Goal: Task Accomplishment & Management: Complete application form

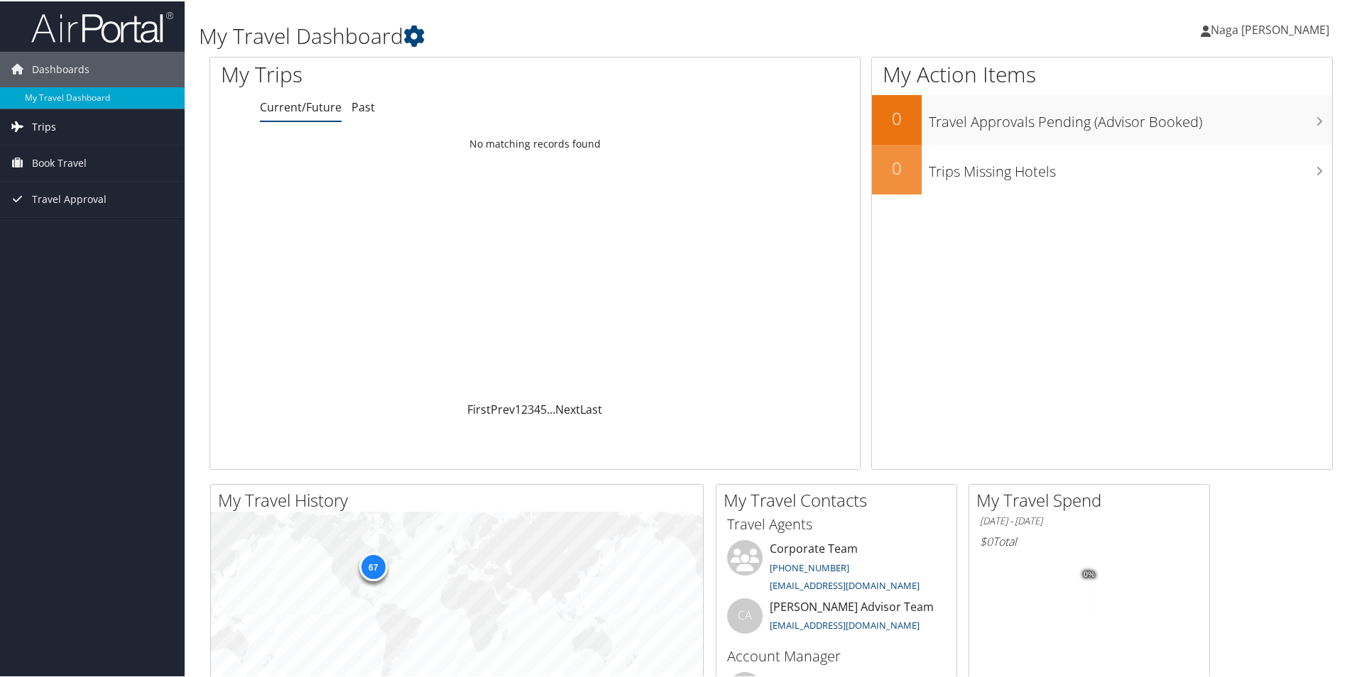
click at [84, 129] on link "Trips" at bounding box center [92, 125] width 185 height 35
click at [62, 118] on link "Trips" at bounding box center [92, 125] width 185 height 35
click at [53, 125] on span "Trips" at bounding box center [44, 125] width 24 height 35
click at [70, 222] on span "Book Travel" at bounding box center [59, 225] width 55 height 35
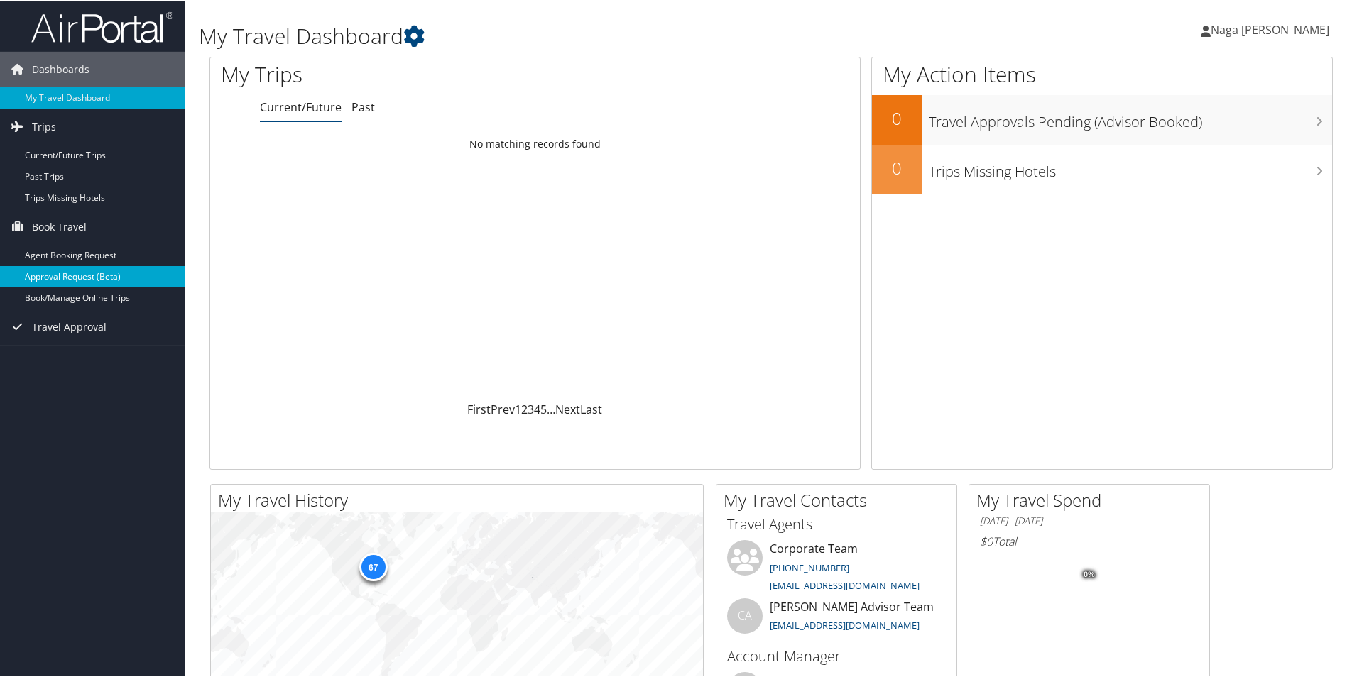
click at [70, 275] on link "Approval Request (Beta)" at bounding box center [92, 275] width 185 height 21
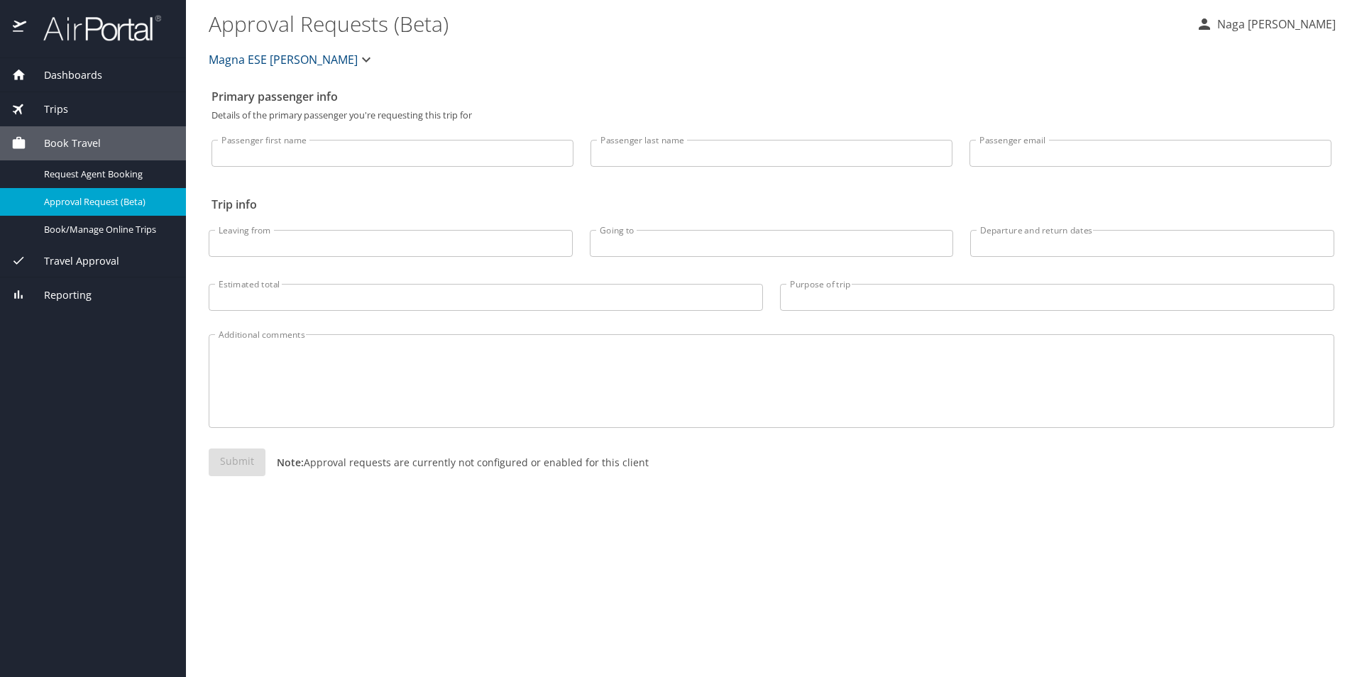
select select "US"
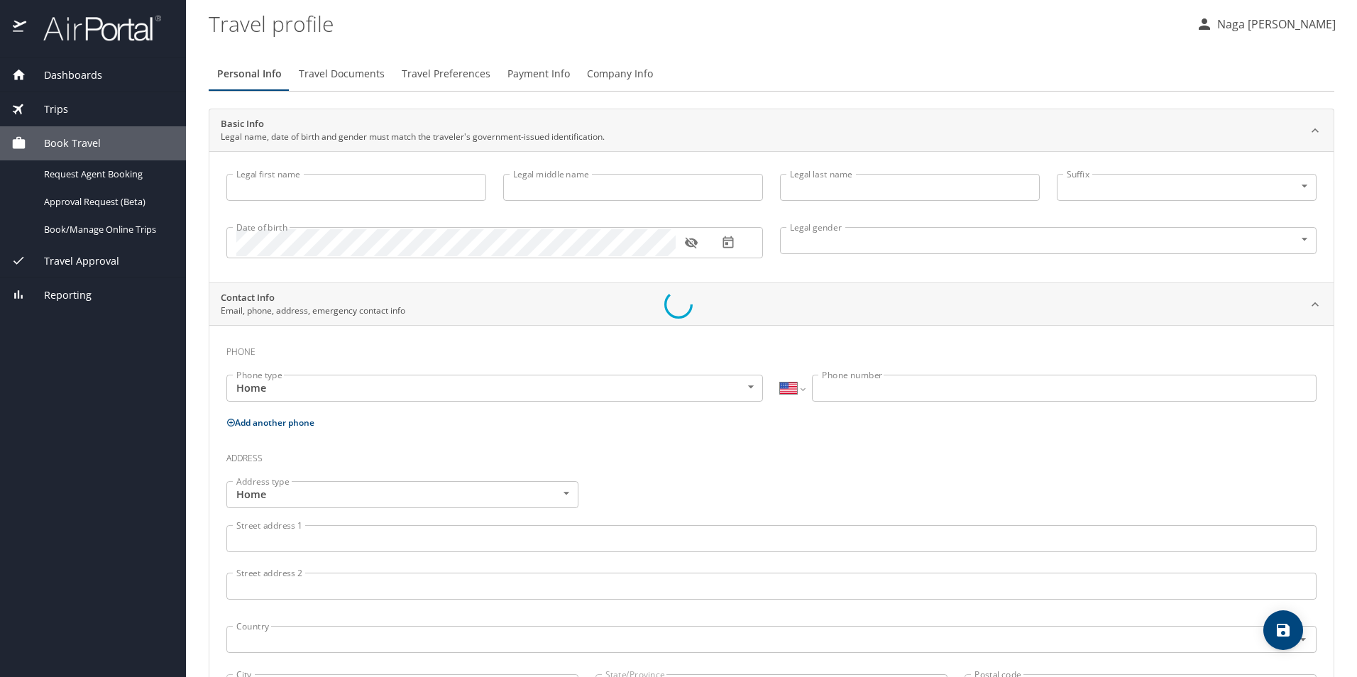
select select "US"
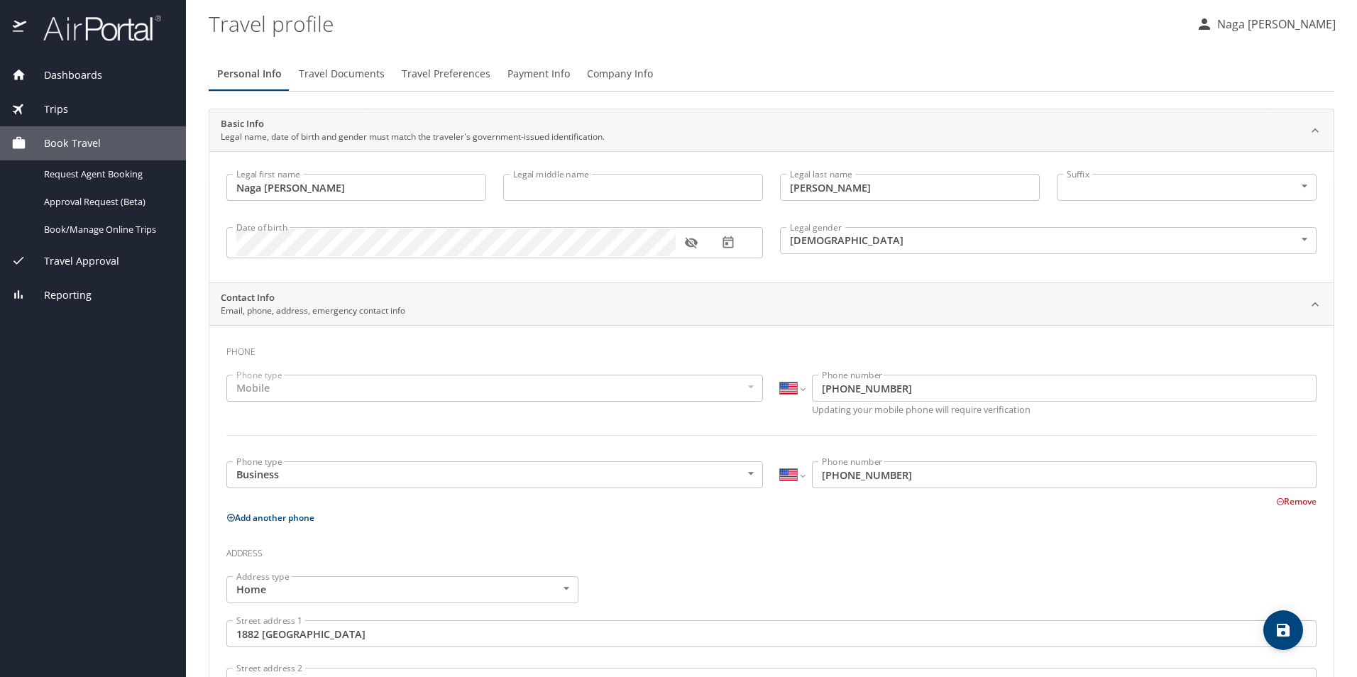
type input "Naga [PERSON_NAME]"
type input "[PERSON_NAME]"
type input "[DEMOGRAPHIC_DATA]"
type input "Sindhu"
type input "[PERSON_NAME]"
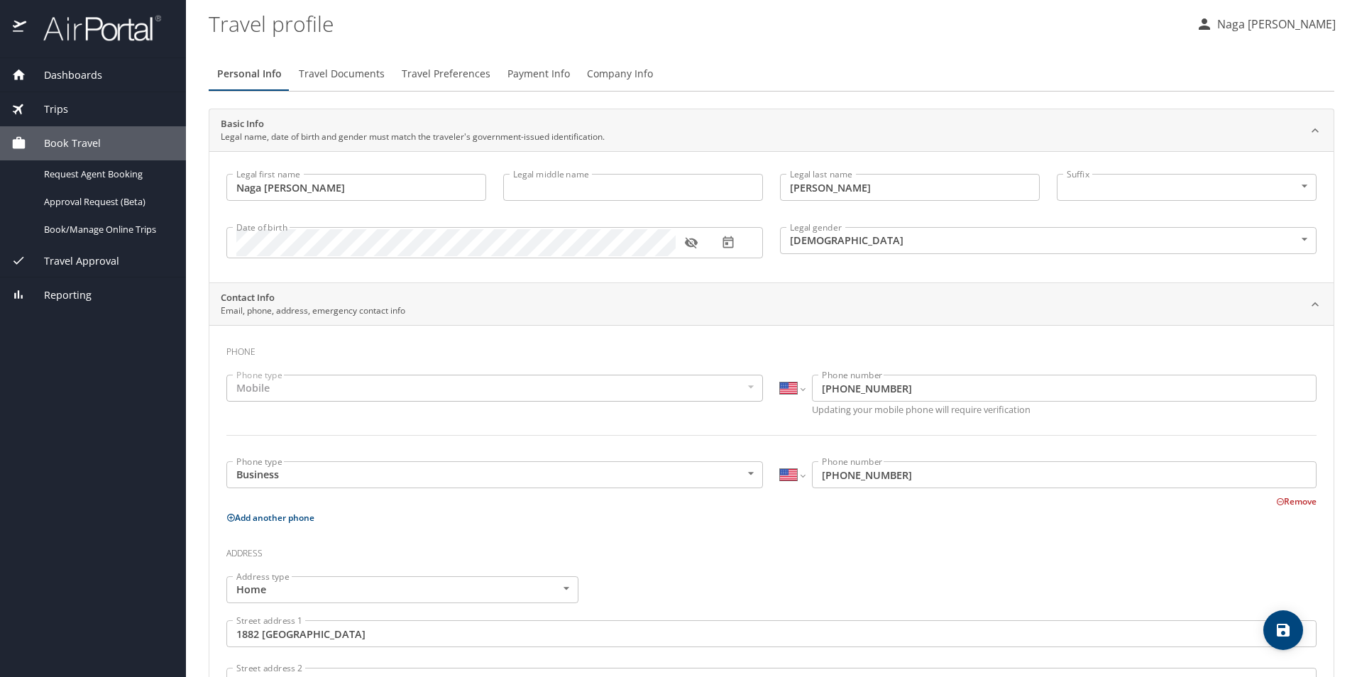
type input "[PHONE_NUMBER]"
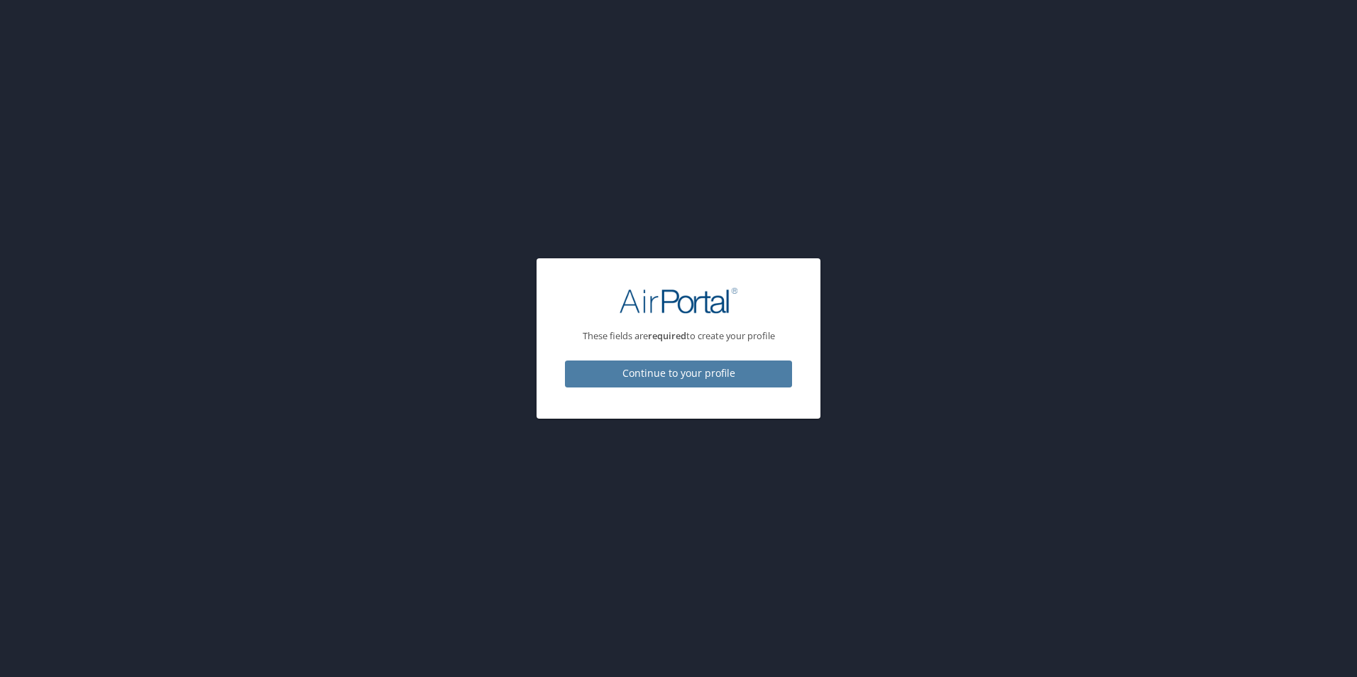
click at [621, 369] on span "Continue to your profile" at bounding box center [678, 374] width 204 height 18
select select "US"
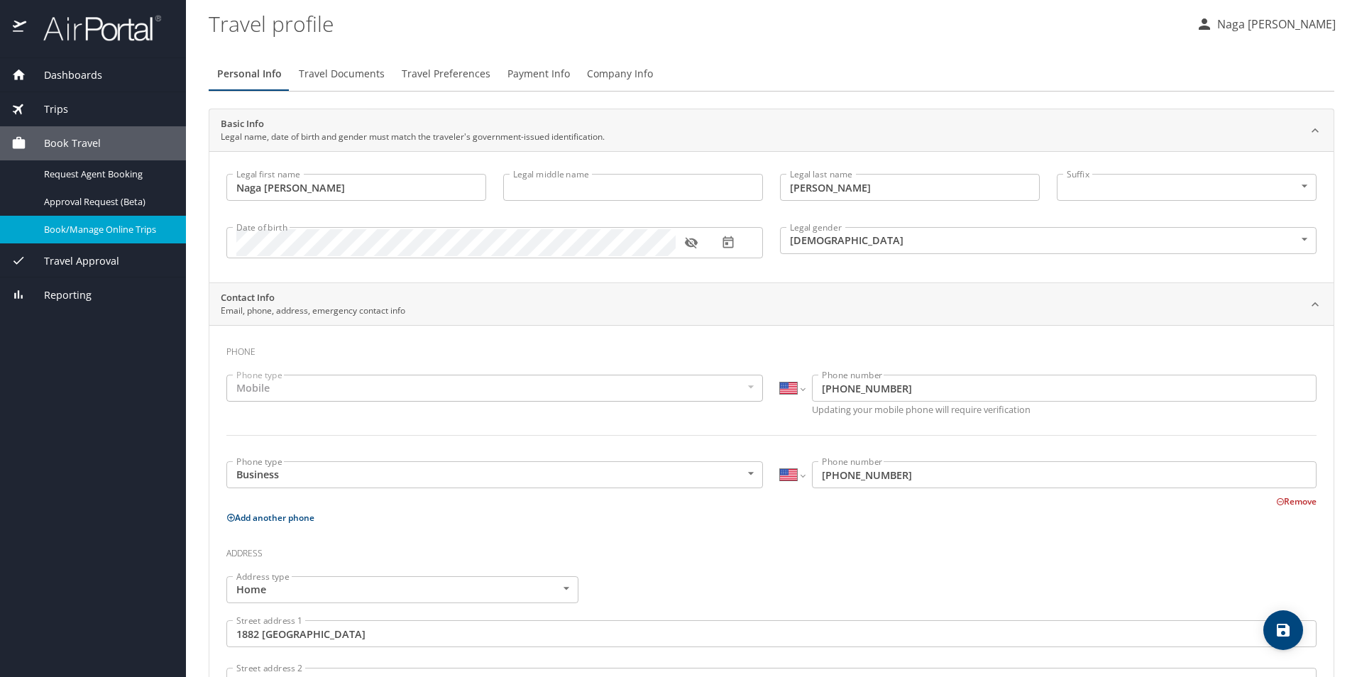
click at [102, 236] on span "Book/Manage Online Trips" at bounding box center [106, 229] width 125 height 13
